Goal: Use online tool/utility: Utilize a website feature to perform a specific function

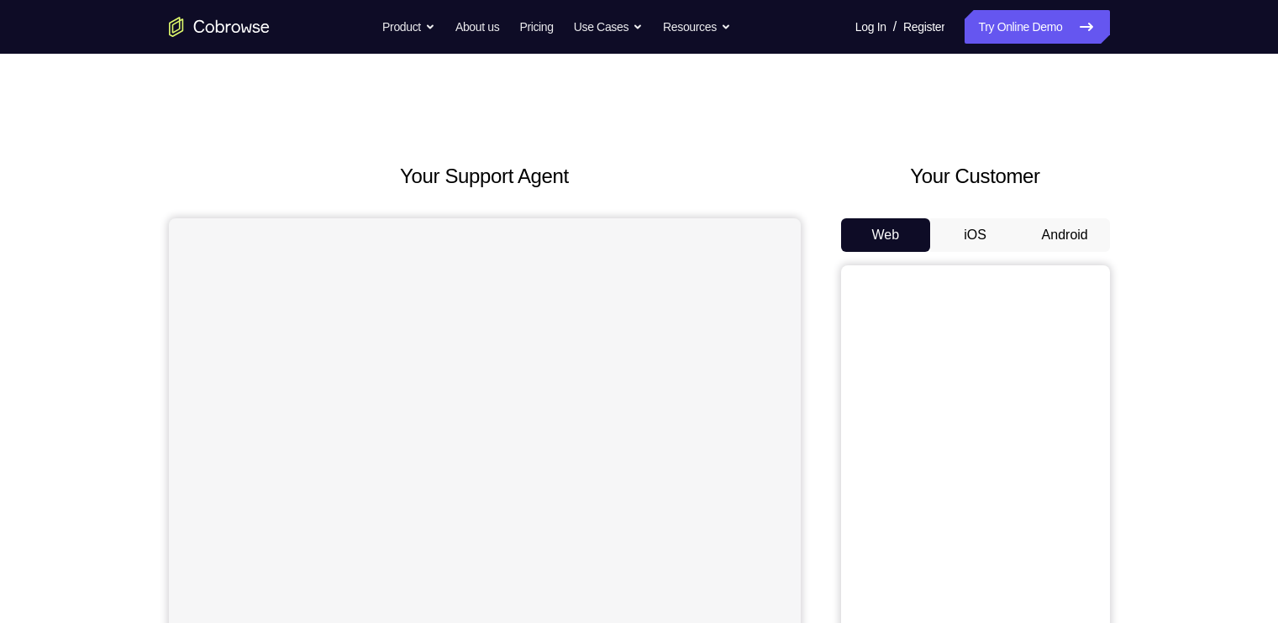
click at [1064, 231] on button "Android" at bounding box center [1065, 235] width 90 height 34
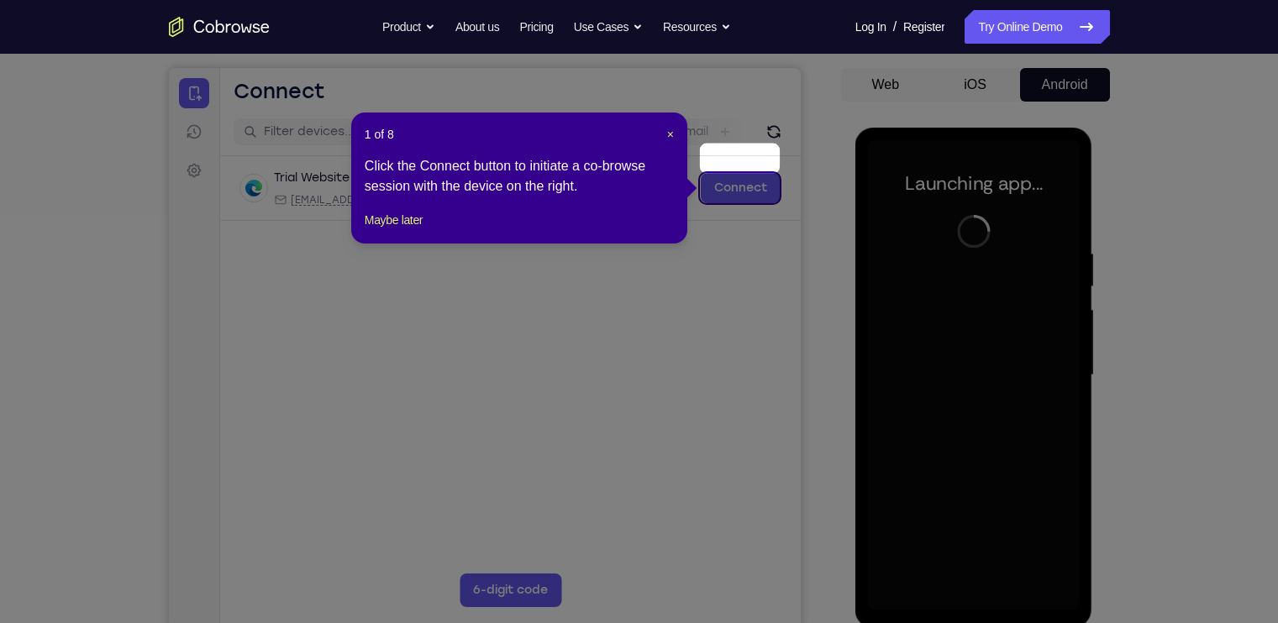
scroll to position [202, 0]
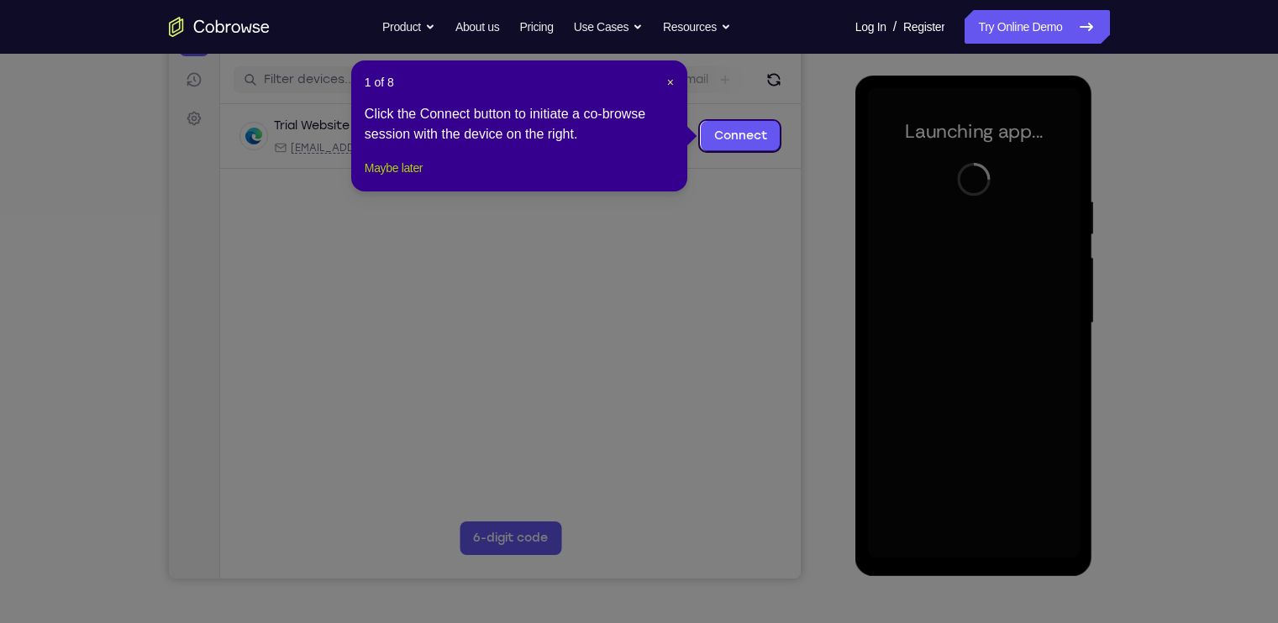
click at [411, 178] on button "Maybe later" at bounding box center [394, 168] width 58 height 20
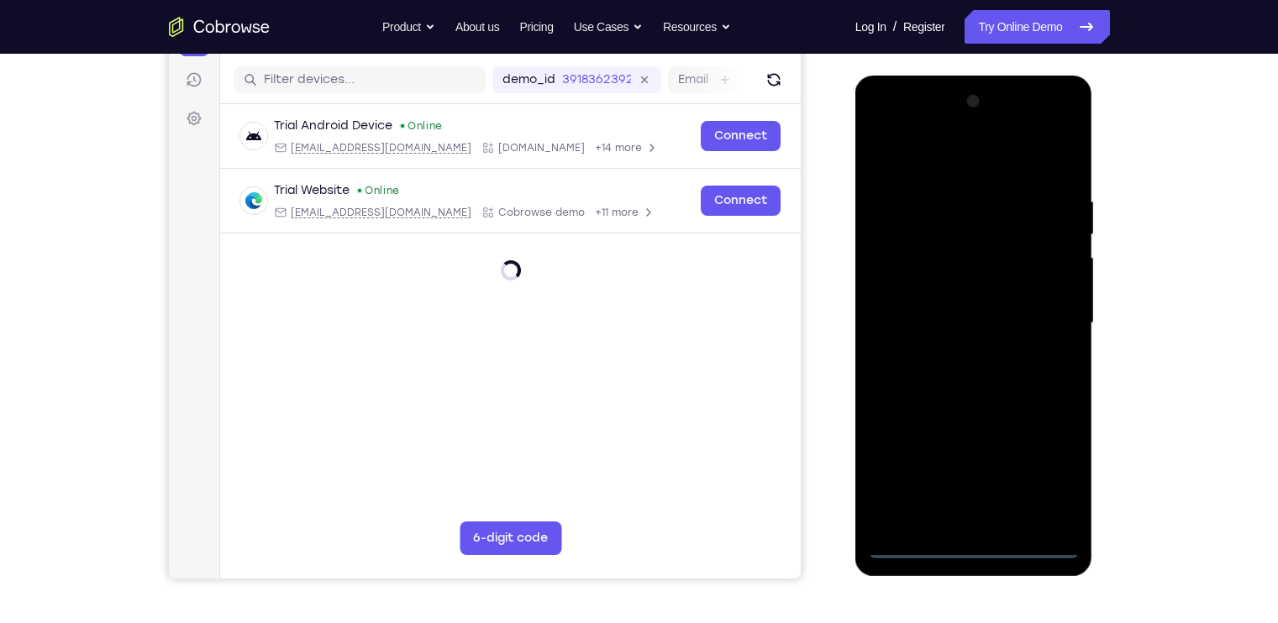
click at [974, 539] on div at bounding box center [974, 323] width 212 height 470
click at [971, 550] on div at bounding box center [974, 323] width 212 height 470
click at [1051, 458] on div at bounding box center [974, 323] width 212 height 470
click at [975, 155] on div at bounding box center [974, 323] width 212 height 470
click at [1043, 312] on div at bounding box center [974, 323] width 212 height 470
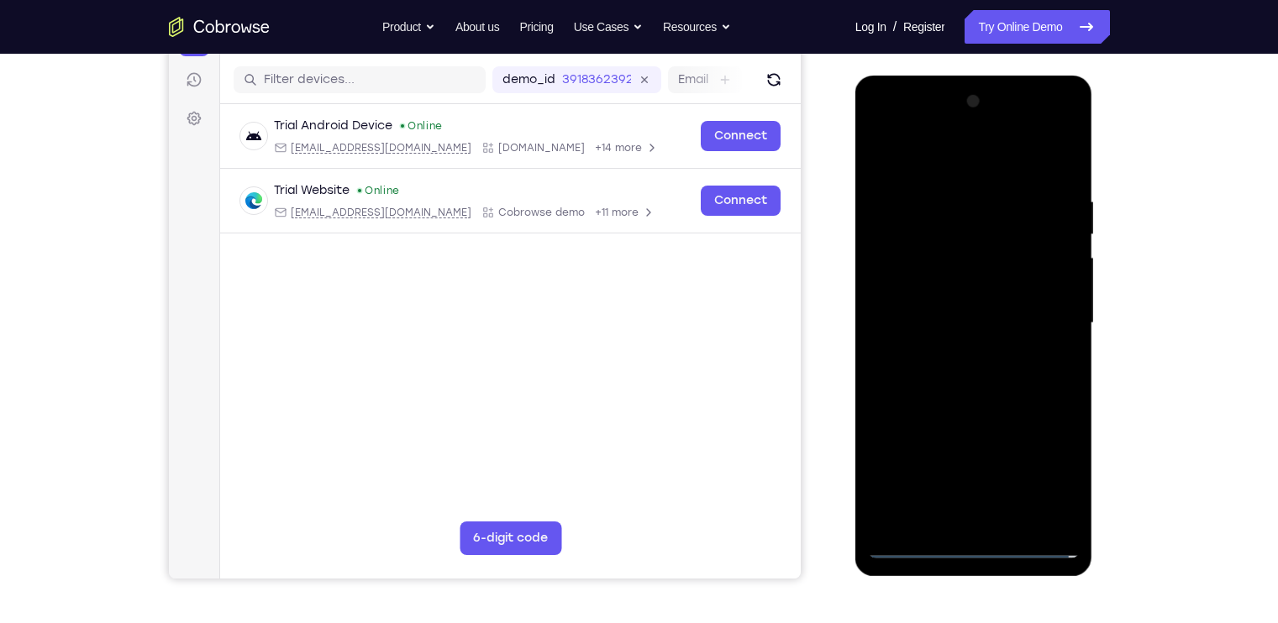
click at [959, 352] on div at bounding box center [974, 323] width 212 height 470
click at [930, 302] on div at bounding box center [974, 323] width 212 height 470
click at [922, 289] on div at bounding box center [974, 323] width 212 height 470
click at [995, 318] on div at bounding box center [974, 323] width 212 height 470
click at [999, 380] on div at bounding box center [974, 323] width 212 height 470
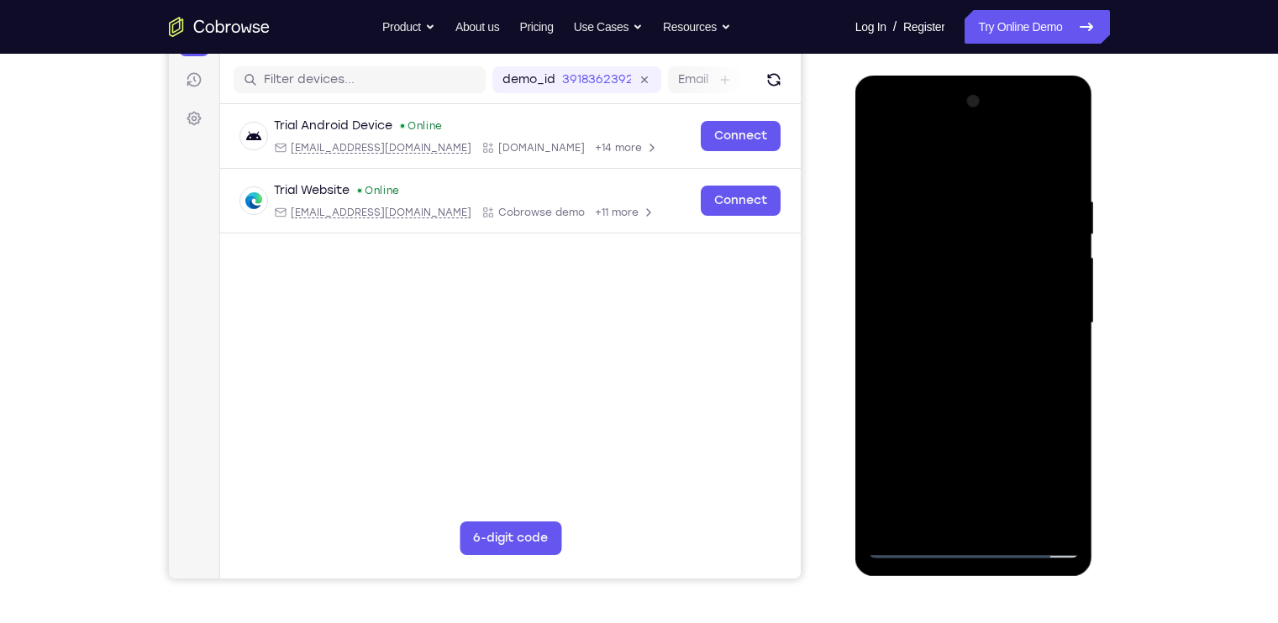
click at [999, 380] on div at bounding box center [974, 323] width 212 height 470
click at [1025, 517] on div at bounding box center [974, 323] width 212 height 470
click at [968, 235] on div at bounding box center [974, 323] width 212 height 470
drag, startPoint x: 959, startPoint y: 150, endPoint x: 959, endPoint y: 53, distance: 97.5
click at [959, 76] on html "Online web based iOS Simulators and Android Emulators. Run iPhone, iPad, Mobile…" at bounding box center [974, 328] width 239 height 504
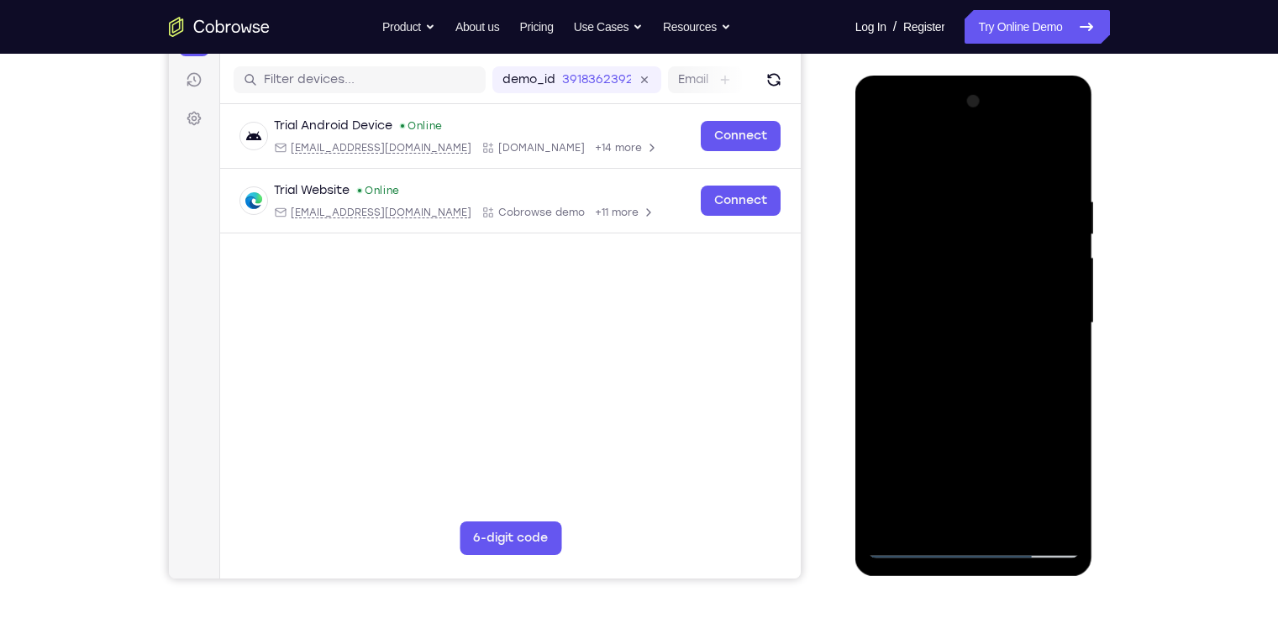
drag, startPoint x: 987, startPoint y: 214, endPoint x: 987, endPoint y: 308, distance: 94.1
click at [987, 308] on div at bounding box center [974, 323] width 212 height 470
click at [979, 399] on div at bounding box center [974, 323] width 212 height 470
click at [1021, 386] on div at bounding box center [974, 323] width 212 height 470
click at [1011, 524] on div at bounding box center [974, 323] width 212 height 470
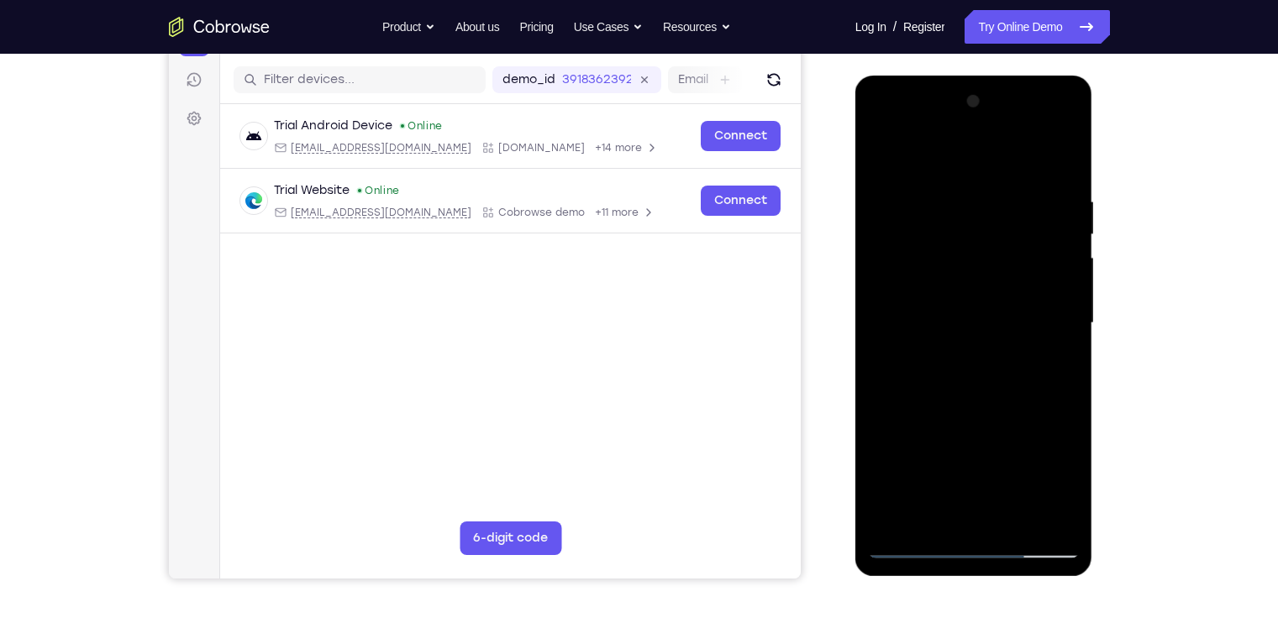
click at [975, 409] on div at bounding box center [974, 323] width 212 height 470
click at [884, 145] on div at bounding box center [974, 323] width 212 height 470
click at [1047, 519] on div at bounding box center [974, 323] width 212 height 470
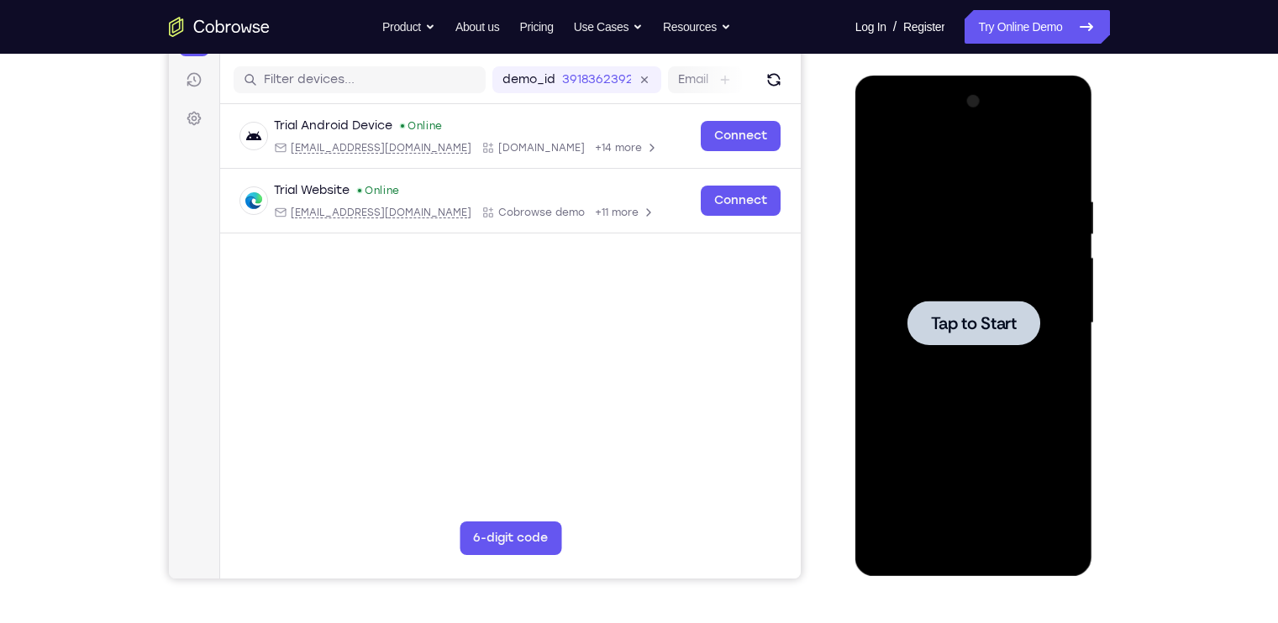
click at [986, 315] on span "Tap to Start" at bounding box center [974, 323] width 86 height 17
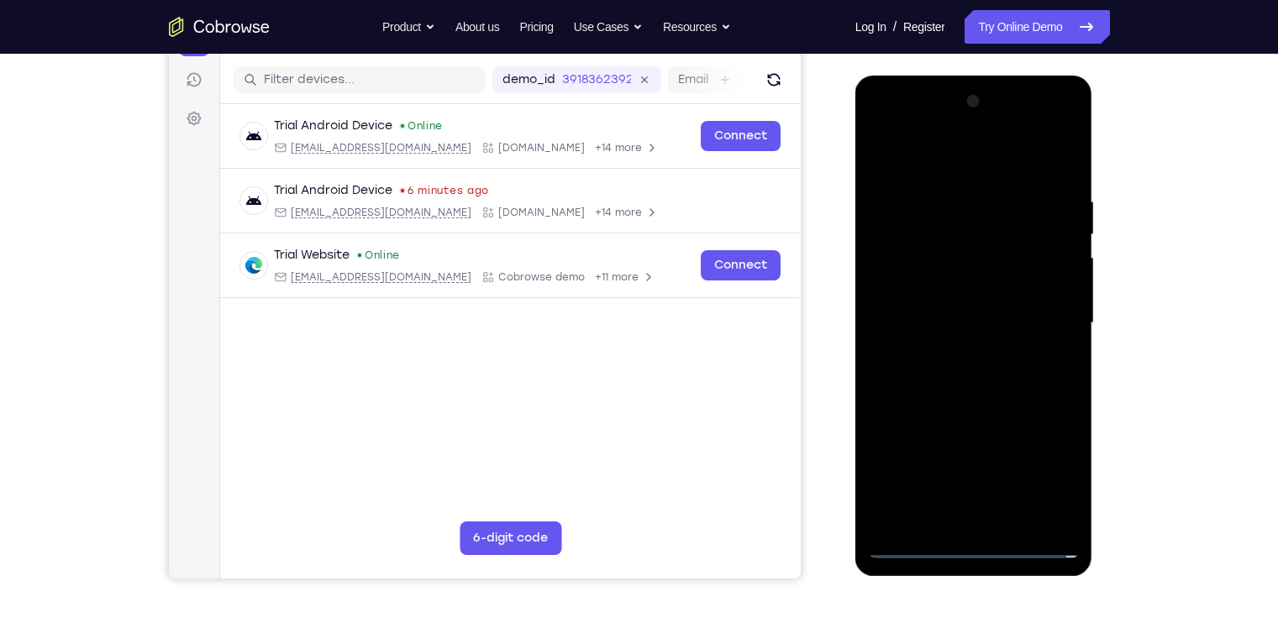
click at [970, 537] on div at bounding box center [974, 323] width 212 height 470
click at [962, 554] on div at bounding box center [974, 323] width 212 height 470
click at [1042, 478] on div at bounding box center [974, 323] width 212 height 470
click at [941, 148] on div at bounding box center [974, 323] width 212 height 470
click at [964, 234] on div at bounding box center [974, 323] width 212 height 470
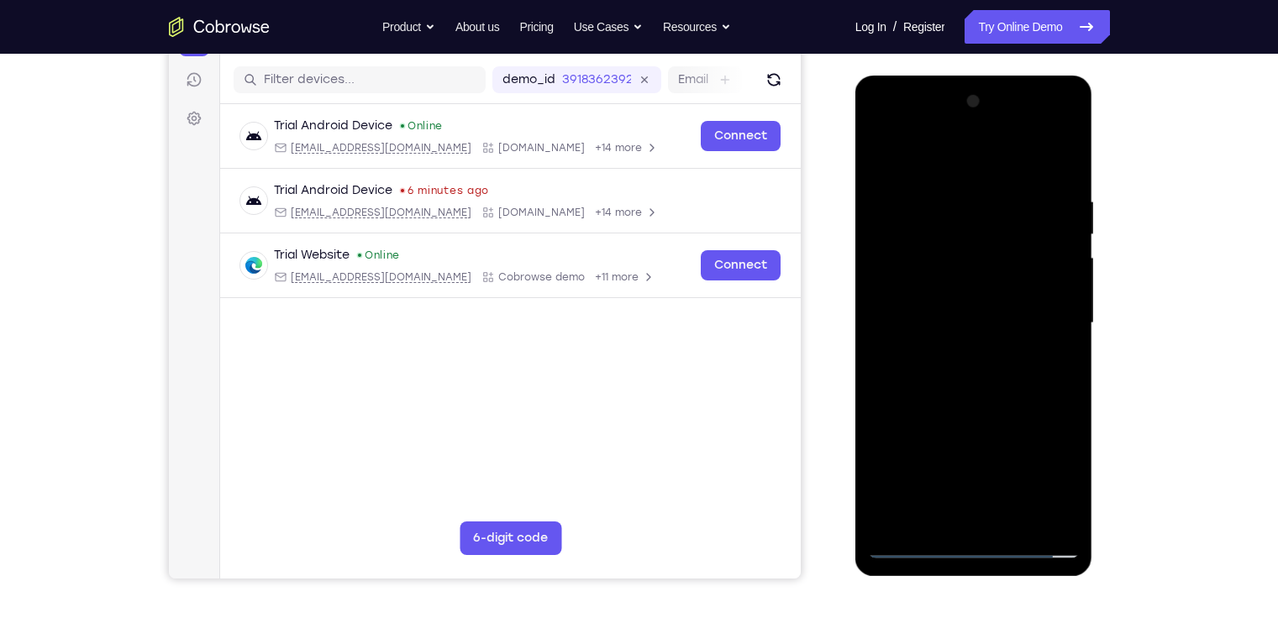
click at [952, 425] on div at bounding box center [974, 323] width 212 height 470
click at [975, 360] on div at bounding box center [974, 323] width 212 height 470
click at [879, 155] on div at bounding box center [974, 323] width 212 height 470
click at [915, 344] on div at bounding box center [974, 323] width 212 height 470
drag, startPoint x: 1019, startPoint y: 365, endPoint x: 992, endPoint y: 202, distance: 166.0
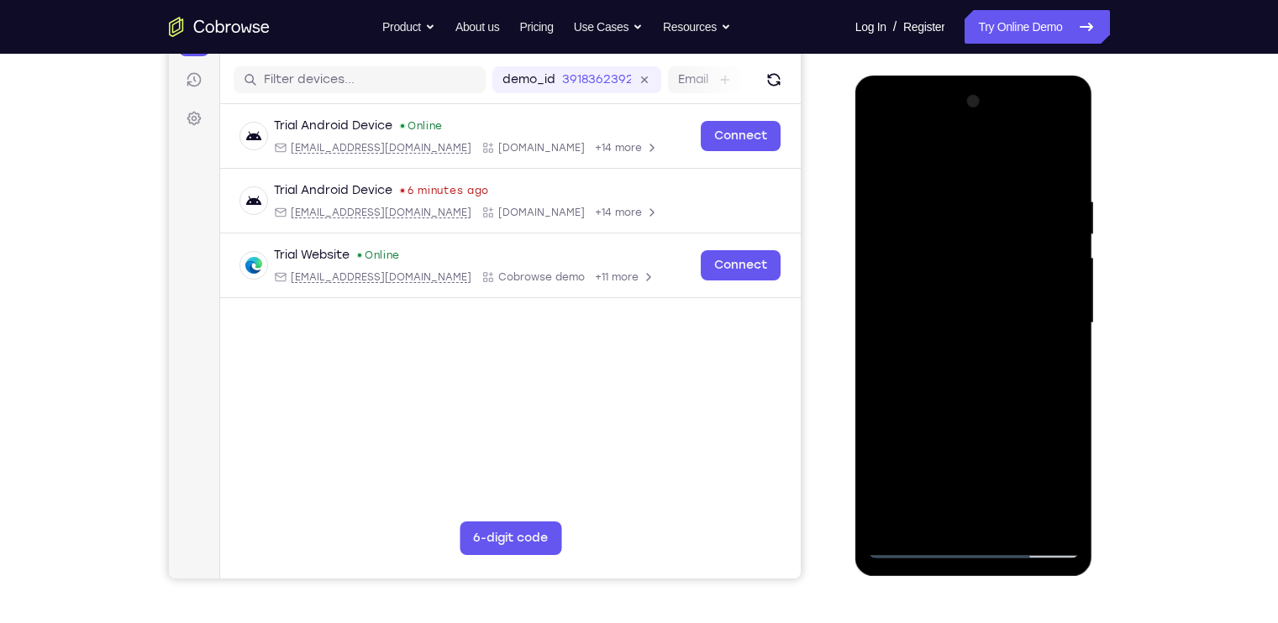
click at [992, 202] on div at bounding box center [974, 323] width 212 height 470
click at [998, 372] on div at bounding box center [974, 323] width 212 height 470
drag, startPoint x: 989, startPoint y: 423, endPoint x: 979, endPoint y: 260, distance: 164.1
click at [979, 260] on div at bounding box center [974, 323] width 212 height 470
click at [883, 155] on div at bounding box center [974, 323] width 212 height 470
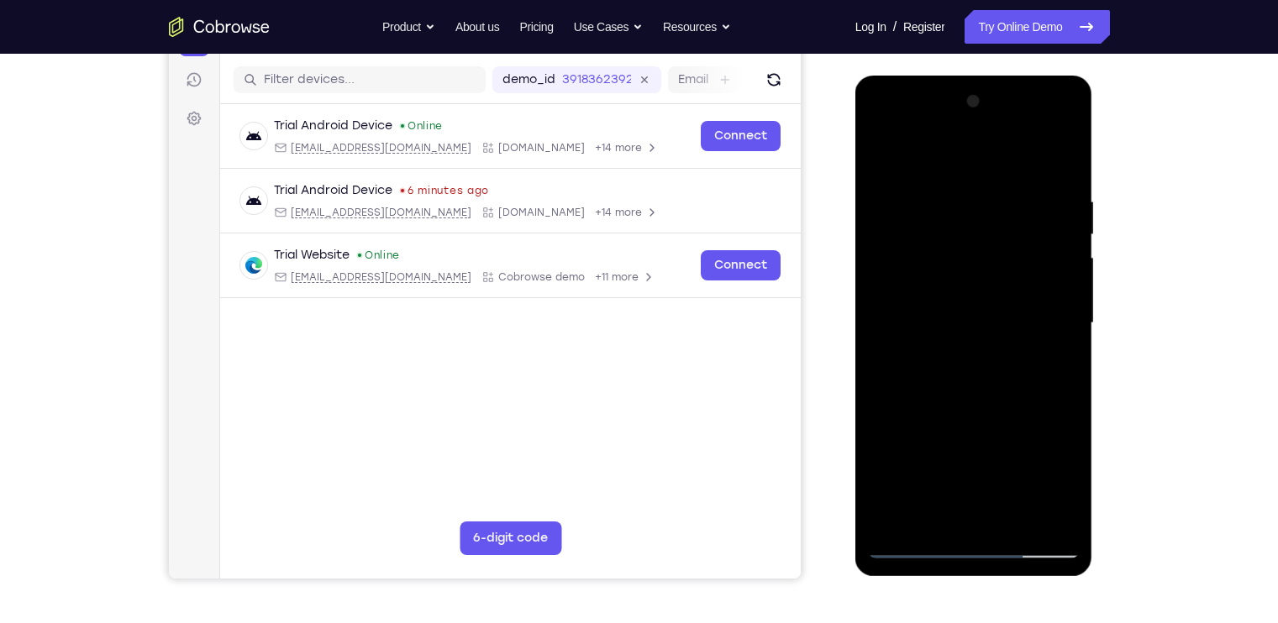
drag, startPoint x: 968, startPoint y: 320, endPoint x: 966, endPoint y: 229, distance: 90.8
click at [966, 229] on div at bounding box center [974, 323] width 212 height 470
drag, startPoint x: 963, startPoint y: 377, endPoint x: 972, endPoint y: 239, distance: 138.9
click at [972, 239] on div at bounding box center [974, 323] width 212 height 470
click at [988, 380] on div at bounding box center [974, 323] width 212 height 470
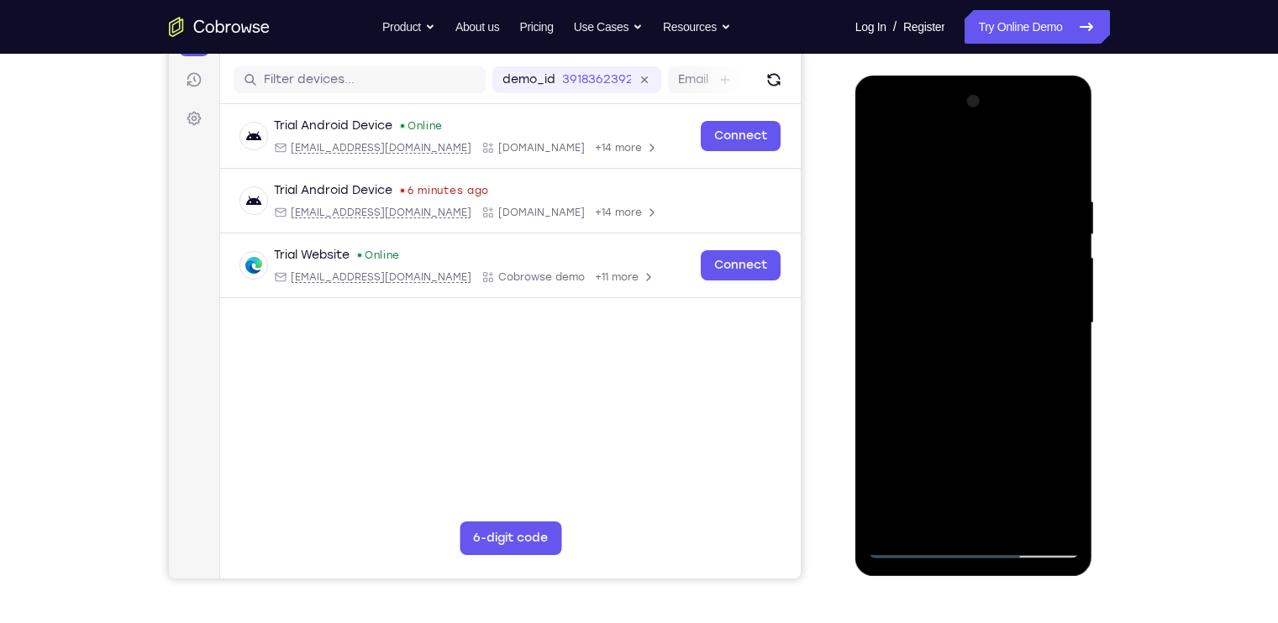
click at [989, 281] on div at bounding box center [974, 323] width 212 height 470
click at [970, 516] on div at bounding box center [974, 323] width 212 height 470
click at [1000, 392] on div at bounding box center [974, 323] width 212 height 470
click at [1184, 325] on div "Your Support Agent Your Customer Web iOS Android Next Steps We’d be happy to gi…" at bounding box center [639, 405] width 1278 height 1108
click at [1012, 234] on div at bounding box center [974, 323] width 212 height 470
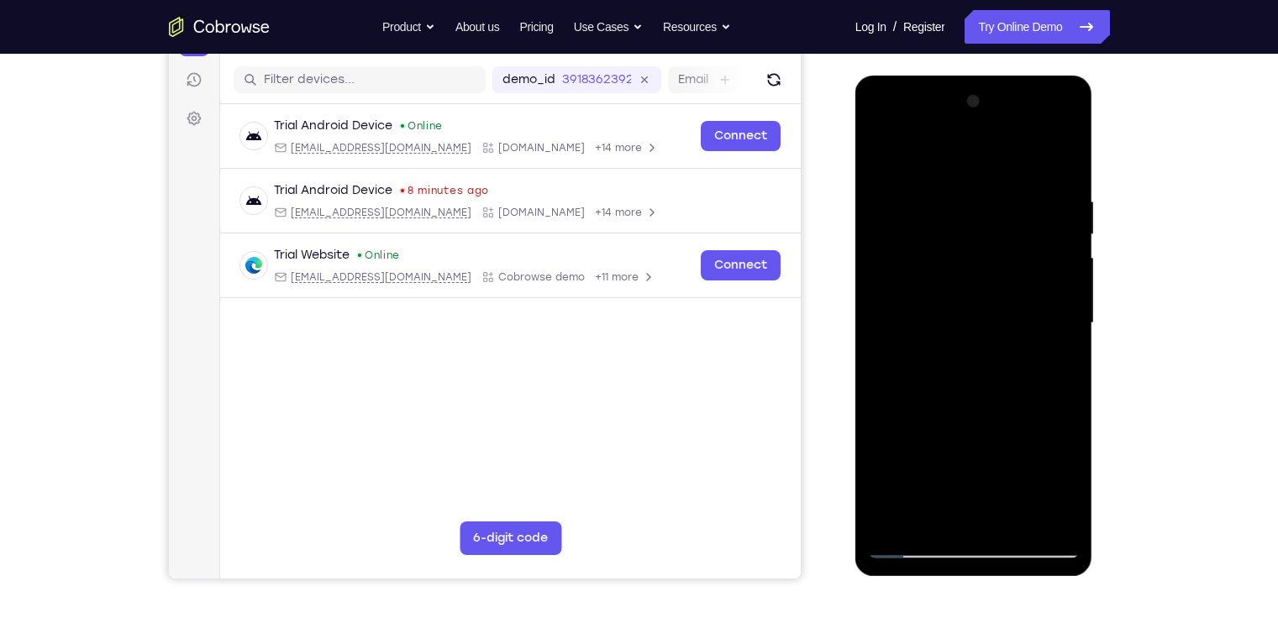
drag, startPoint x: 158, startPoint y: 155, endPoint x: 1128, endPoint y: 215, distance: 971.4
click at [1128, 215] on div "Your Support Agent Your Customer Web iOS Android Next Steps We’d be happy to gi…" at bounding box center [639, 405] width 1075 height 1108
click at [993, 441] on div at bounding box center [974, 323] width 212 height 470
click at [1013, 446] on div at bounding box center [974, 323] width 212 height 470
